Goal: Check status: Check status

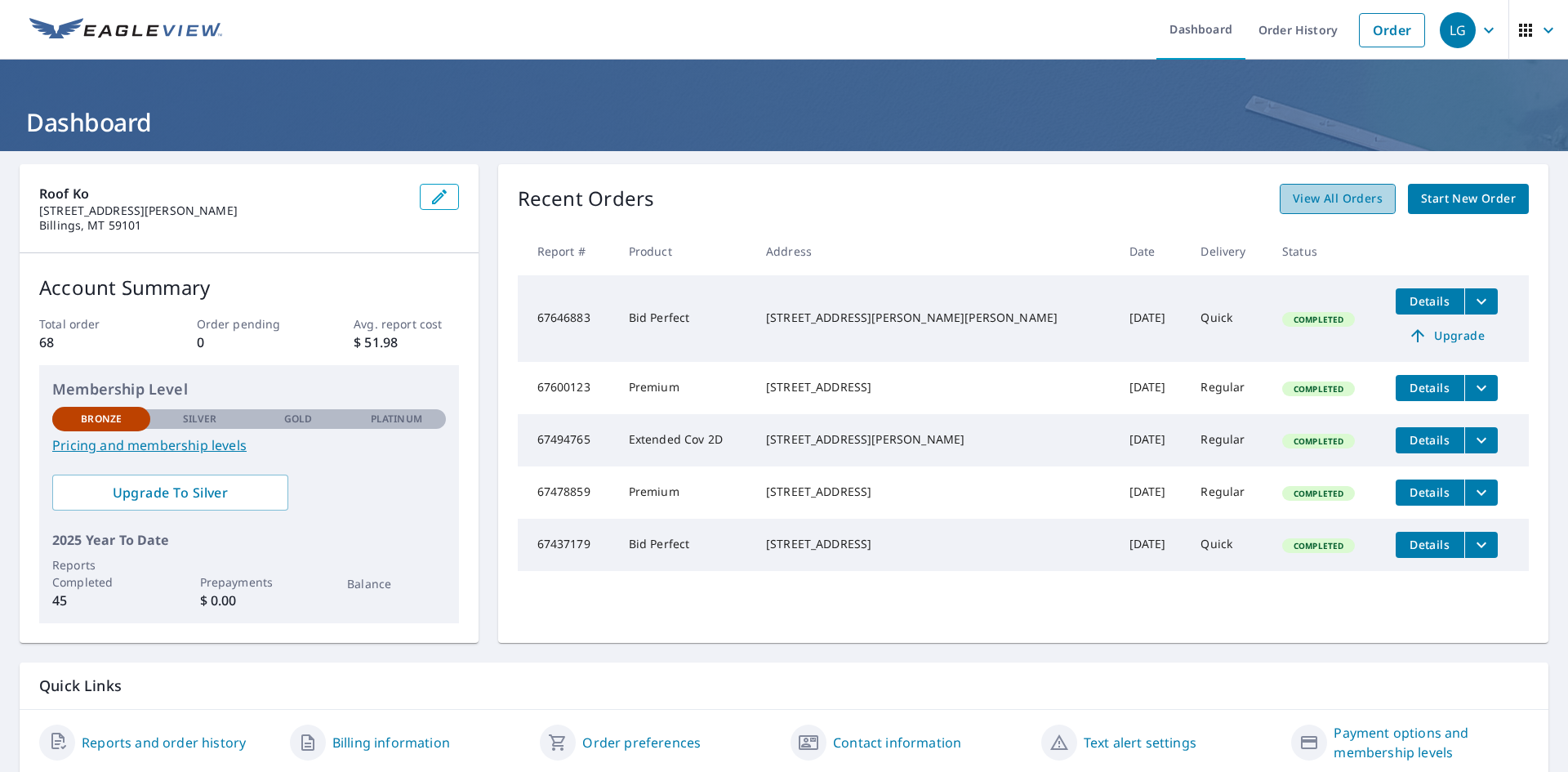
click at [1298, 202] on span "View All Orders" at bounding box center [1338, 199] width 90 height 20
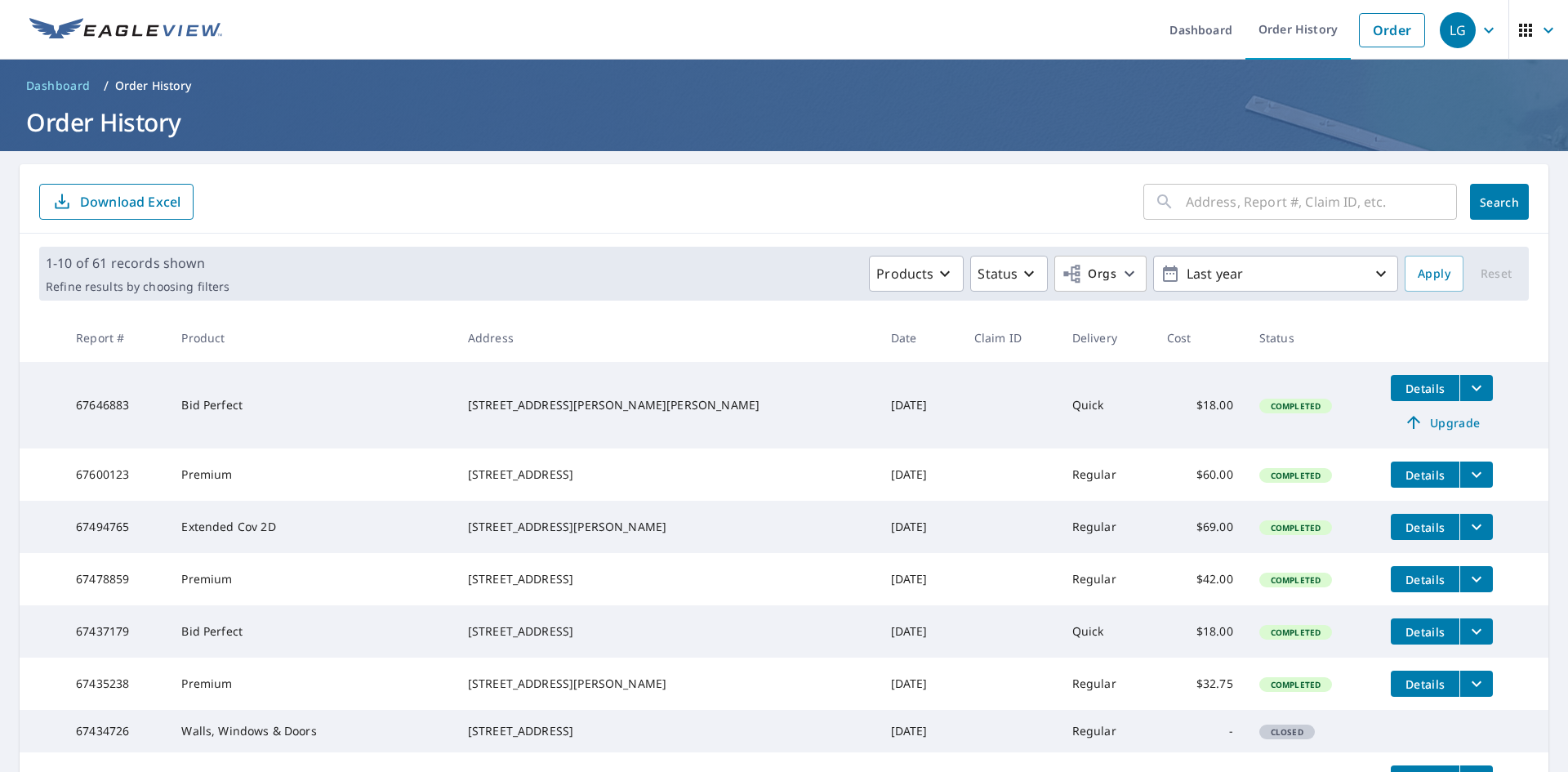
click at [1200, 209] on input "text" at bounding box center [1321, 202] width 272 height 46
type input "201 E [PERSON_NAME]"
click button "Search" at bounding box center [1499, 201] width 59 height 36
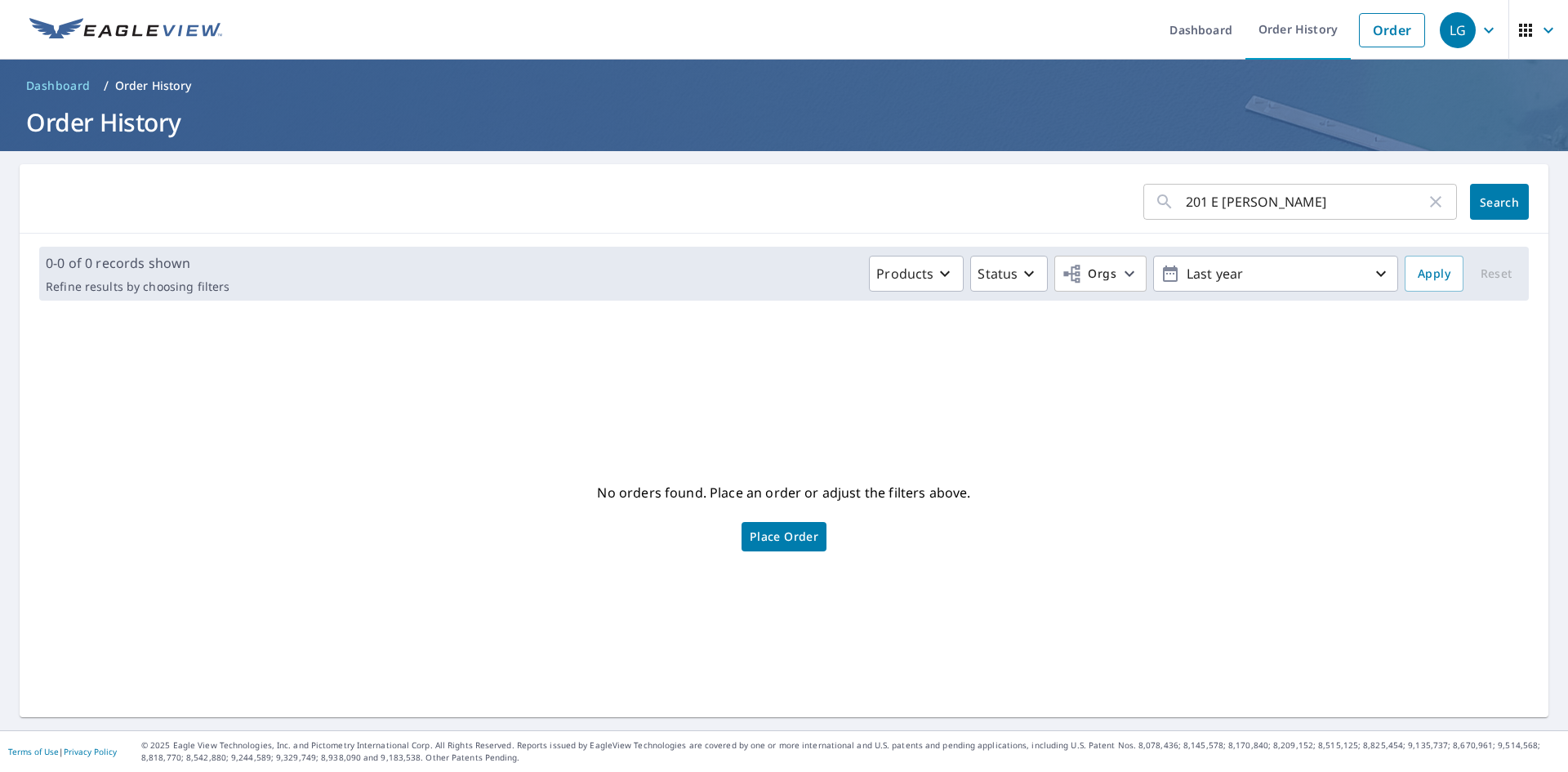
click at [1207, 202] on input "201 E [PERSON_NAME]" at bounding box center [1305, 202] width 240 height 46
type input "201 EAST [PERSON_NAME]"
click button "Search" at bounding box center [1499, 201] width 59 height 36
drag, startPoint x: 1303, startPoint y: 211, endPoint x: 967, endPoint y: 190, distance: 336.7
click at [967, 190] on form "201 EAST [PERSON_NAME] ​ Search" at bounding box center [784, 201] width 1490 height 36
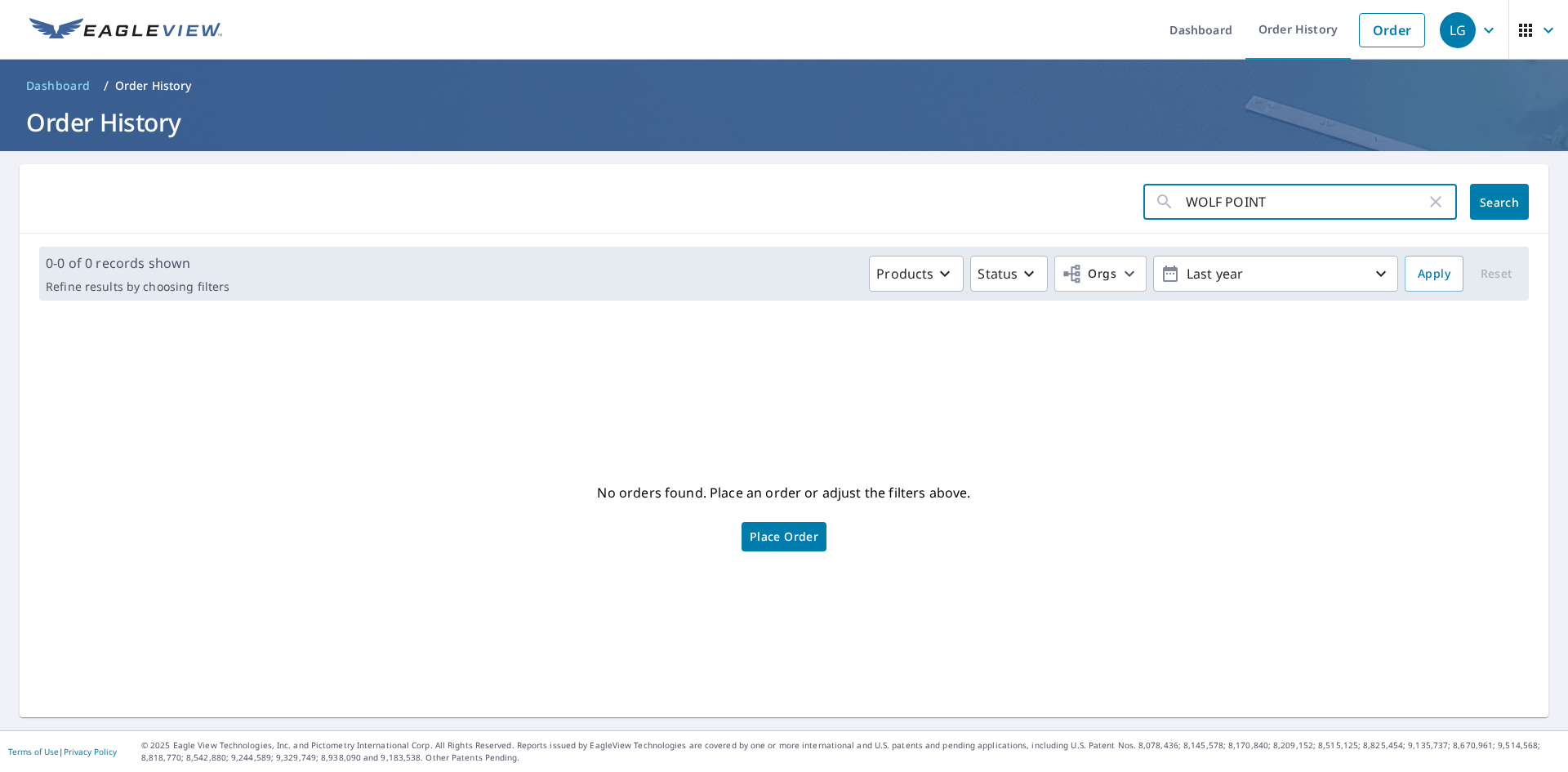
type input "WOLF POINT"
click button "Search" at bounding box center [1499, 201] width 59 height 36
